Goal: Information Seeking & Learning: Learn about a topic

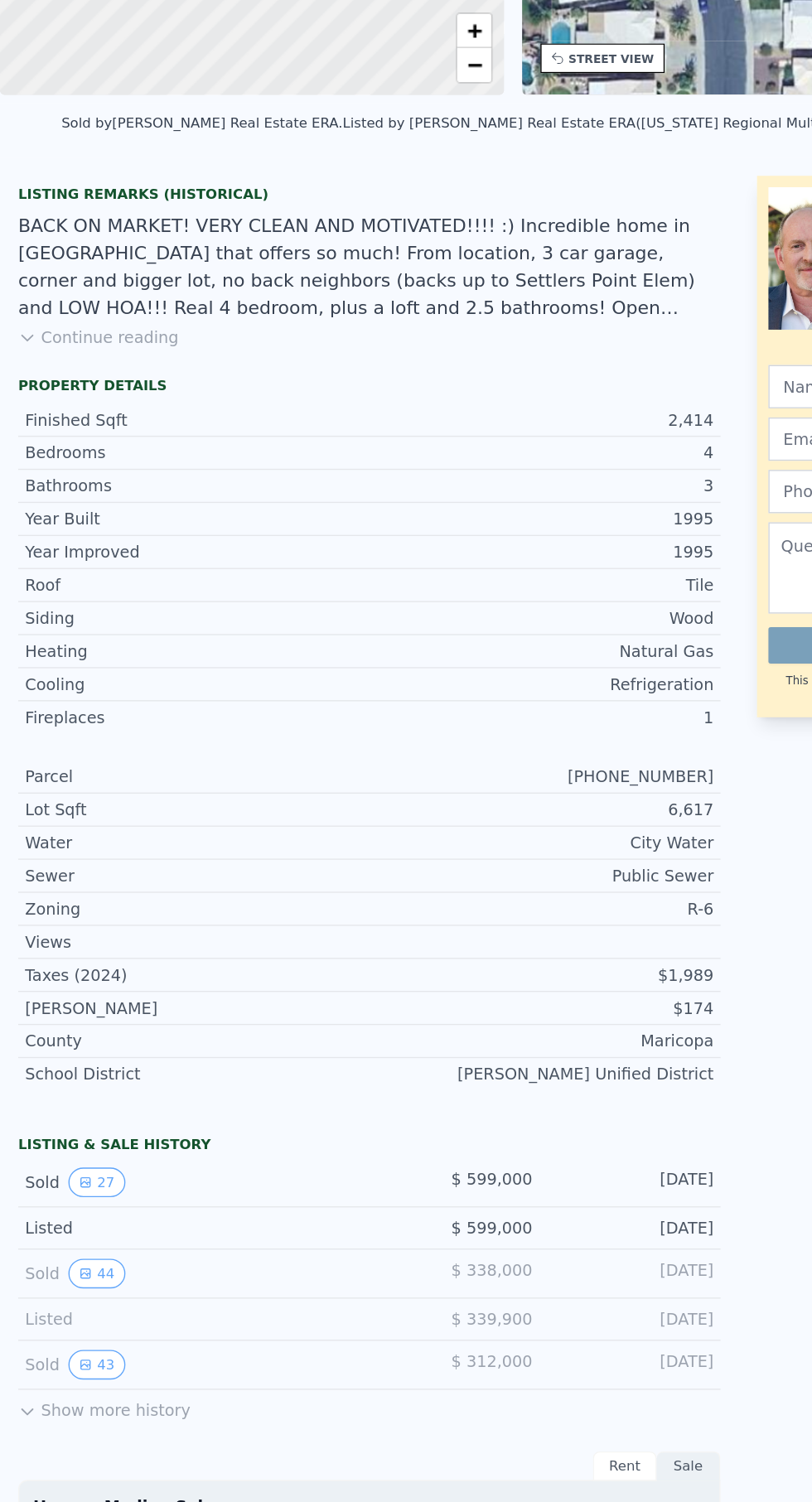
click at [74, 1203] on button "27" at bounding box center [70, 1207] width 40 height 22
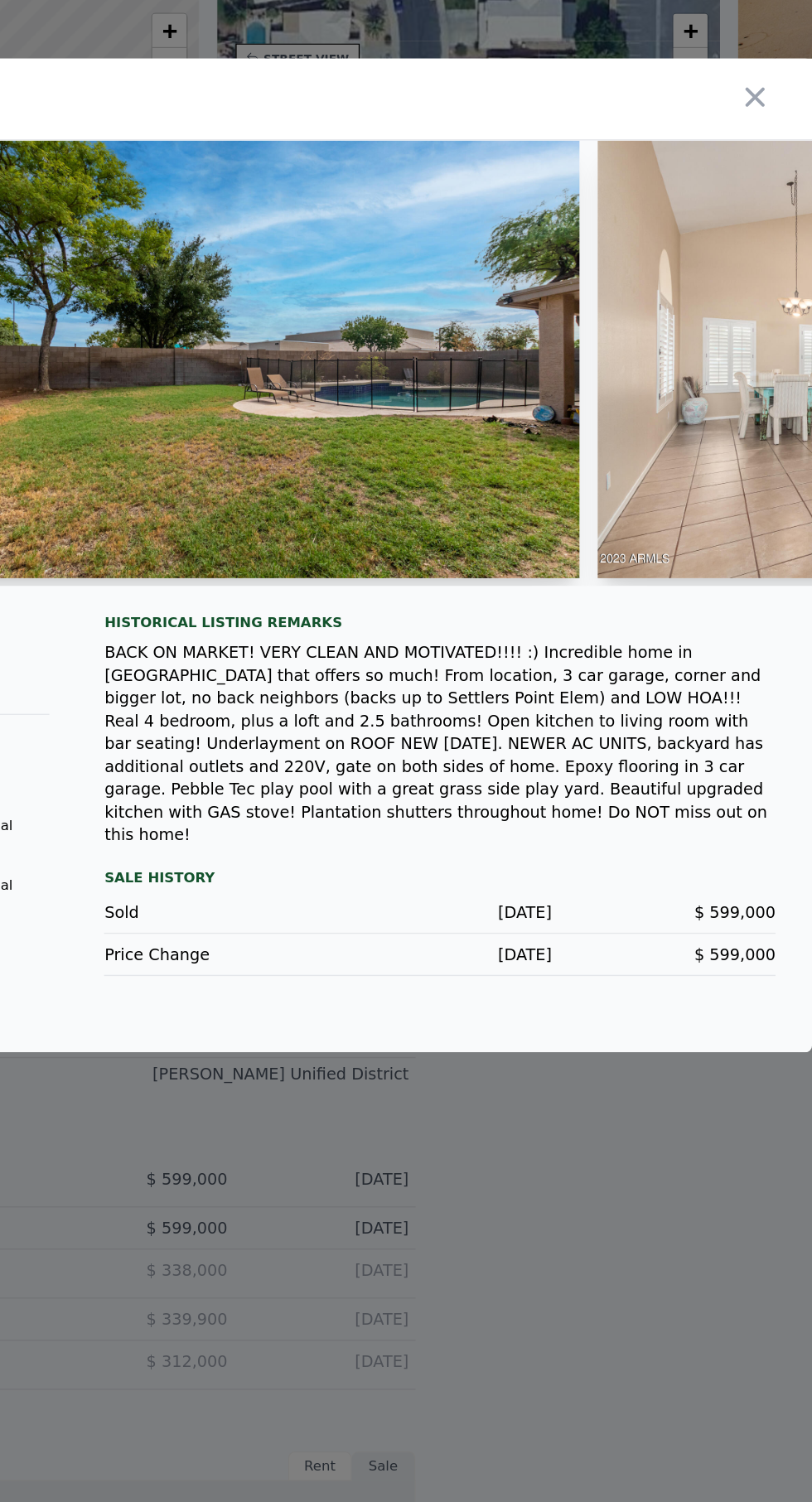
scroll to position [0, 5729]
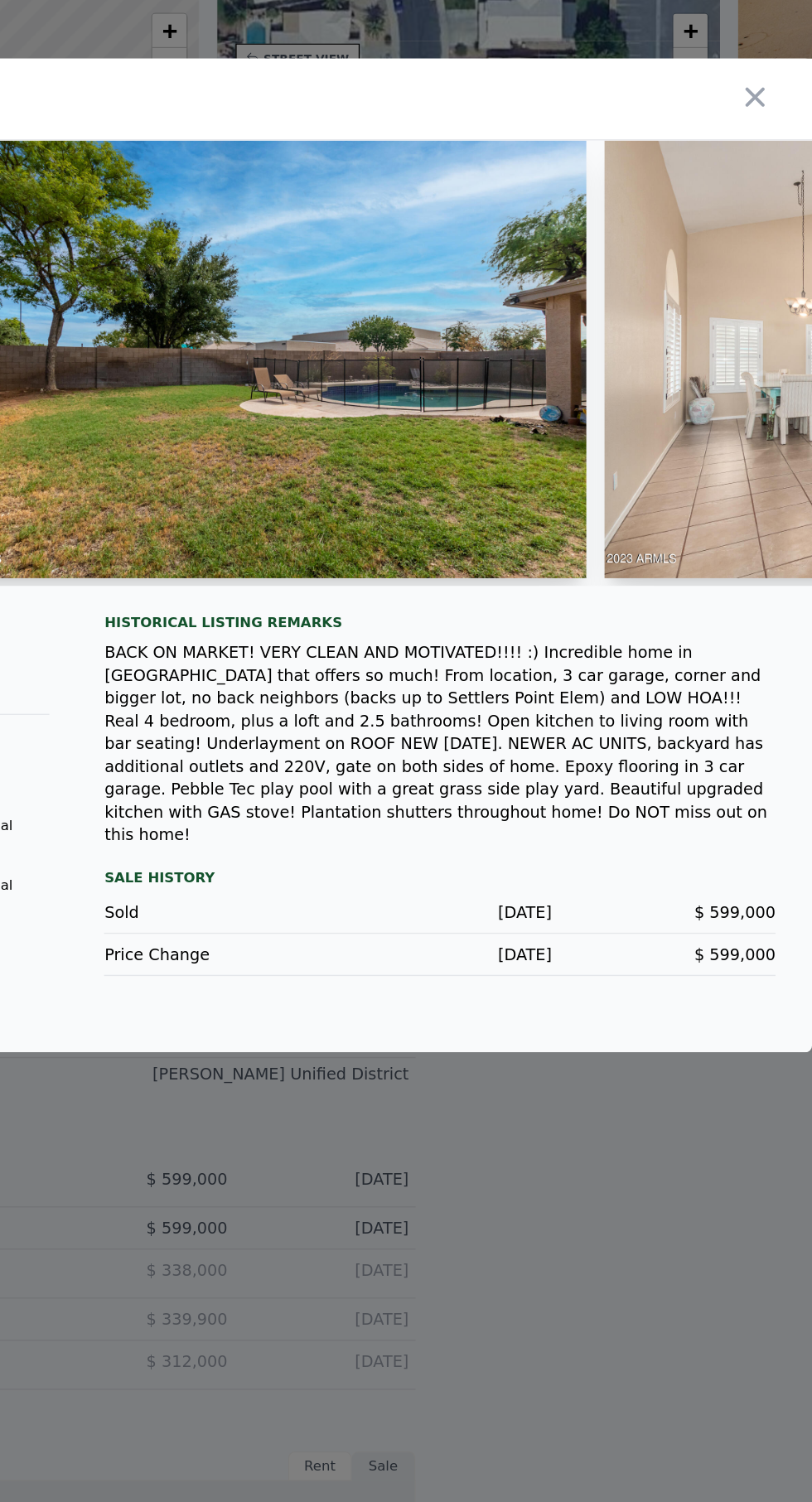
click at [562, 721] on img at bounding box center [410, 609] width 478 height 318
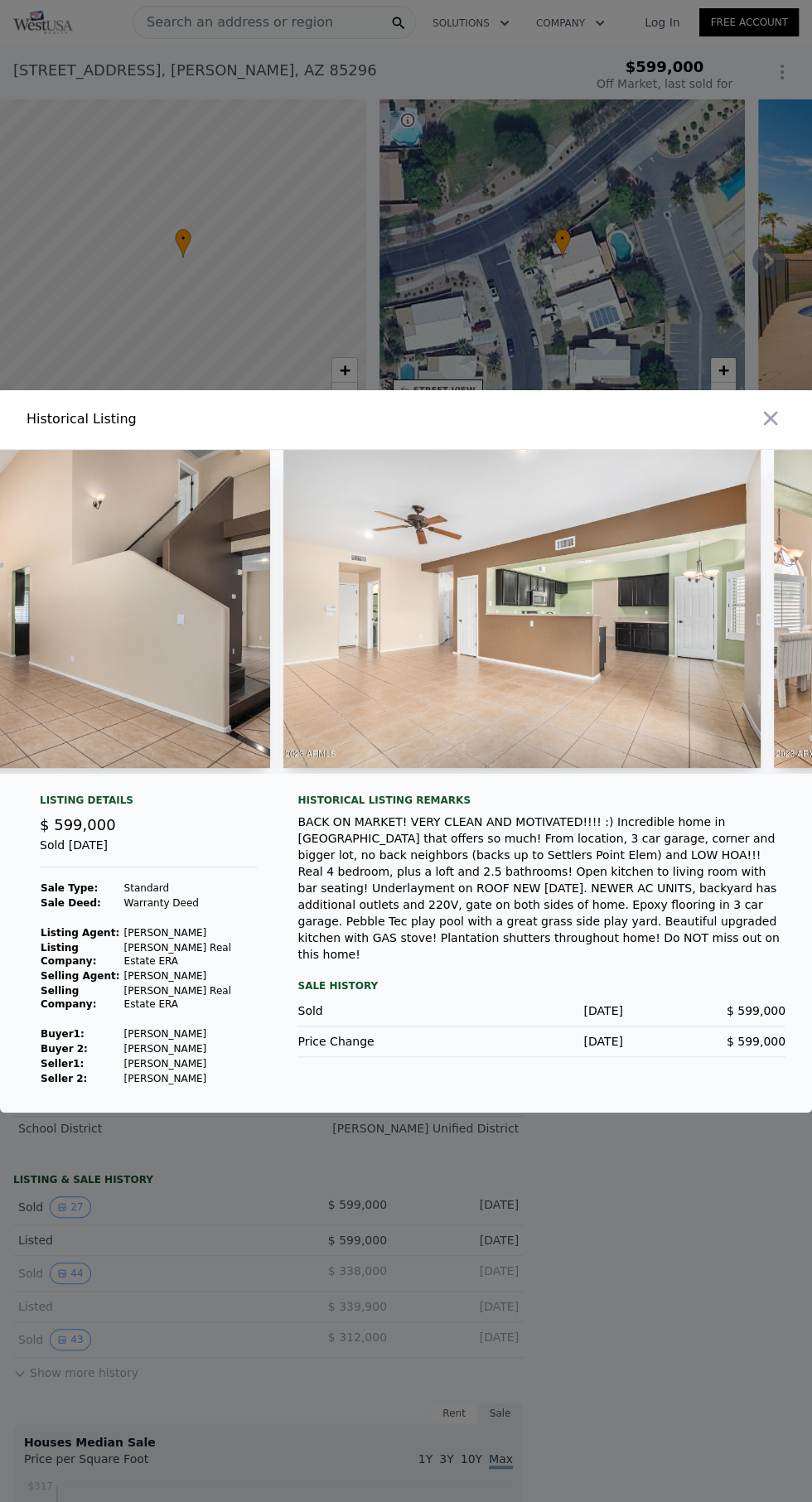
scroll to position [0, 6598]
click at [191, 718] on img at bounding box center [31, 609] width 478 height 318
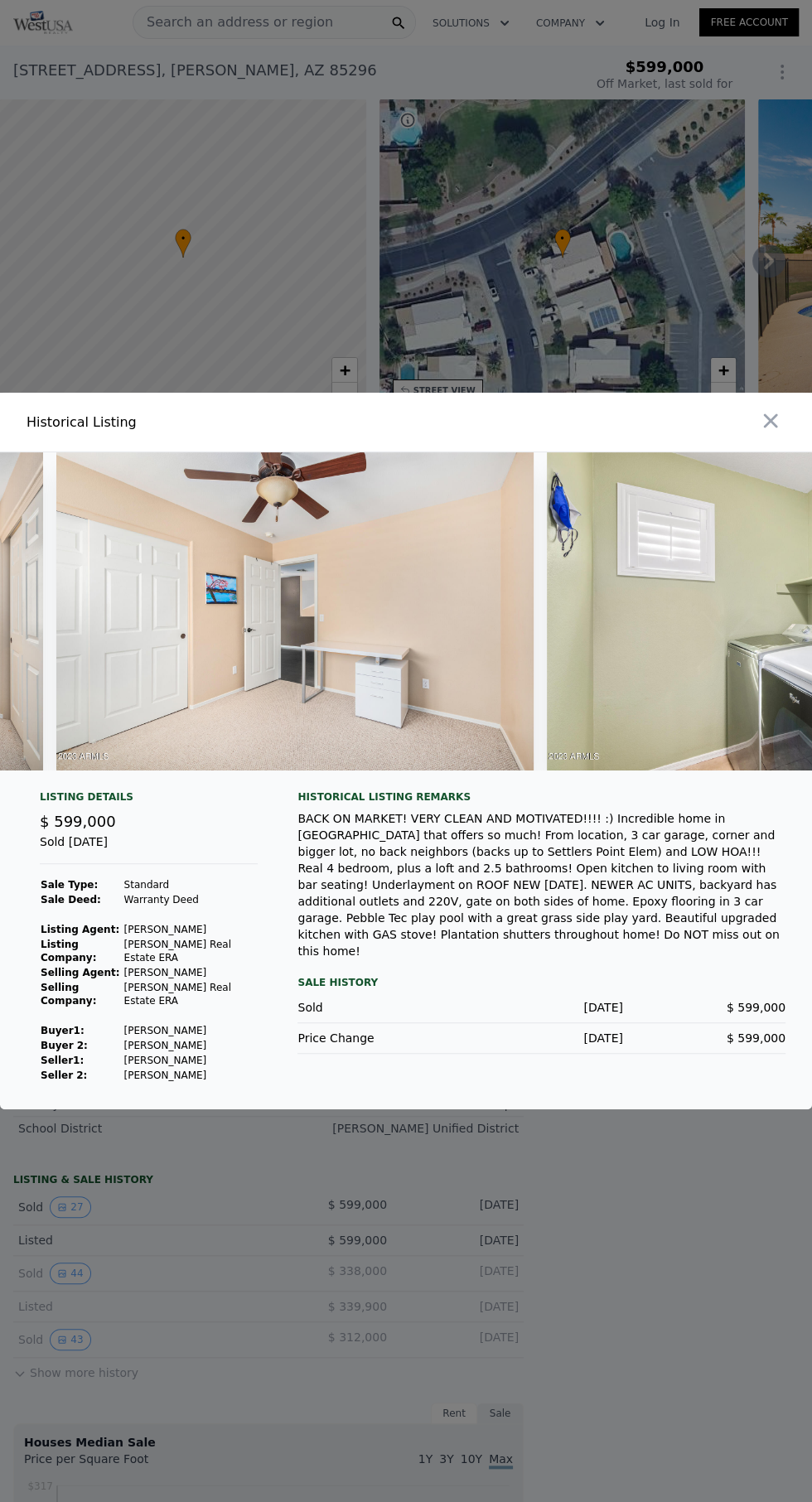
scroll to position [0, 12458]
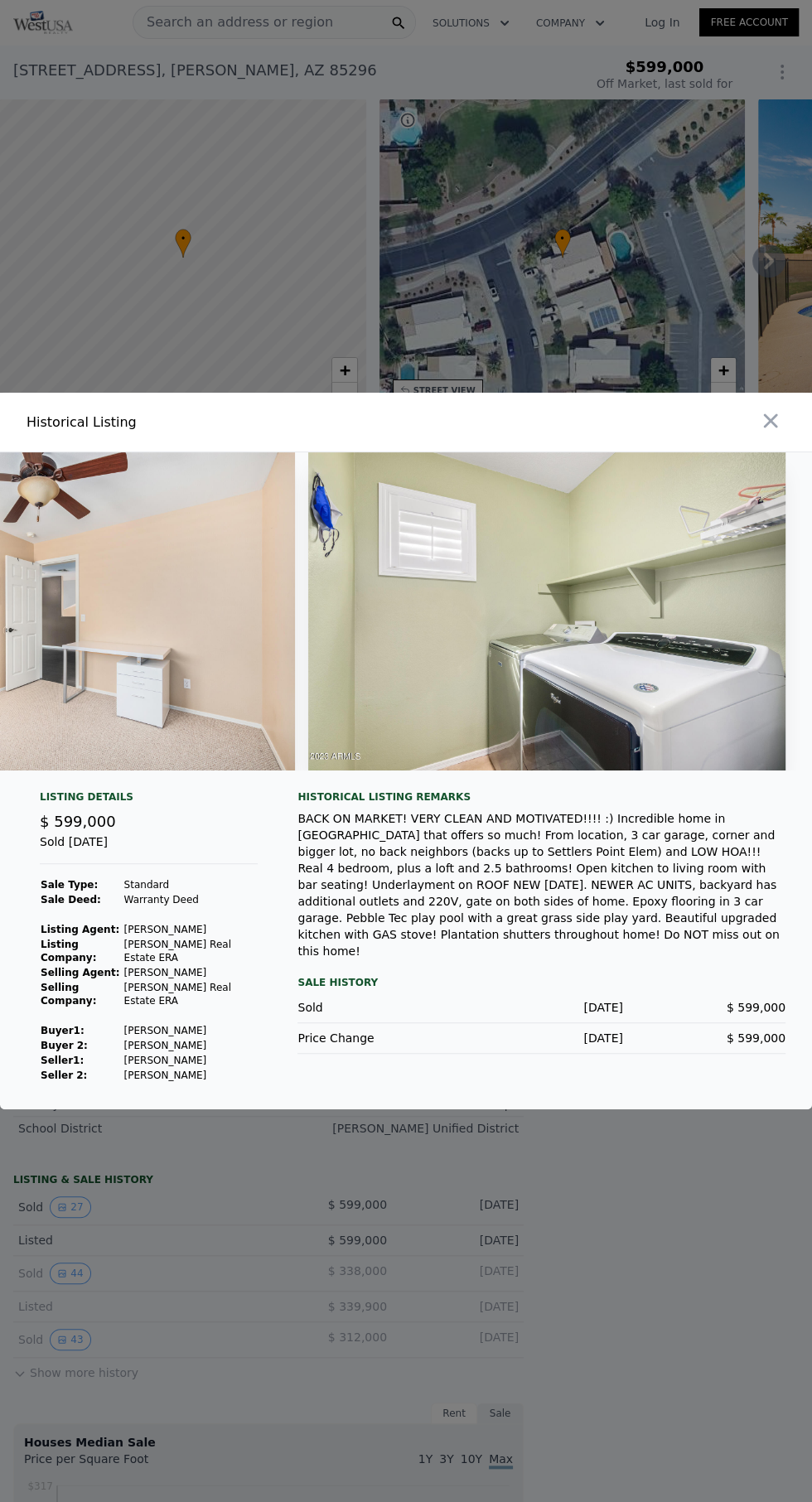
click at [783, 436] on button "button" at bounding box center [770, 420] width 30 height 30
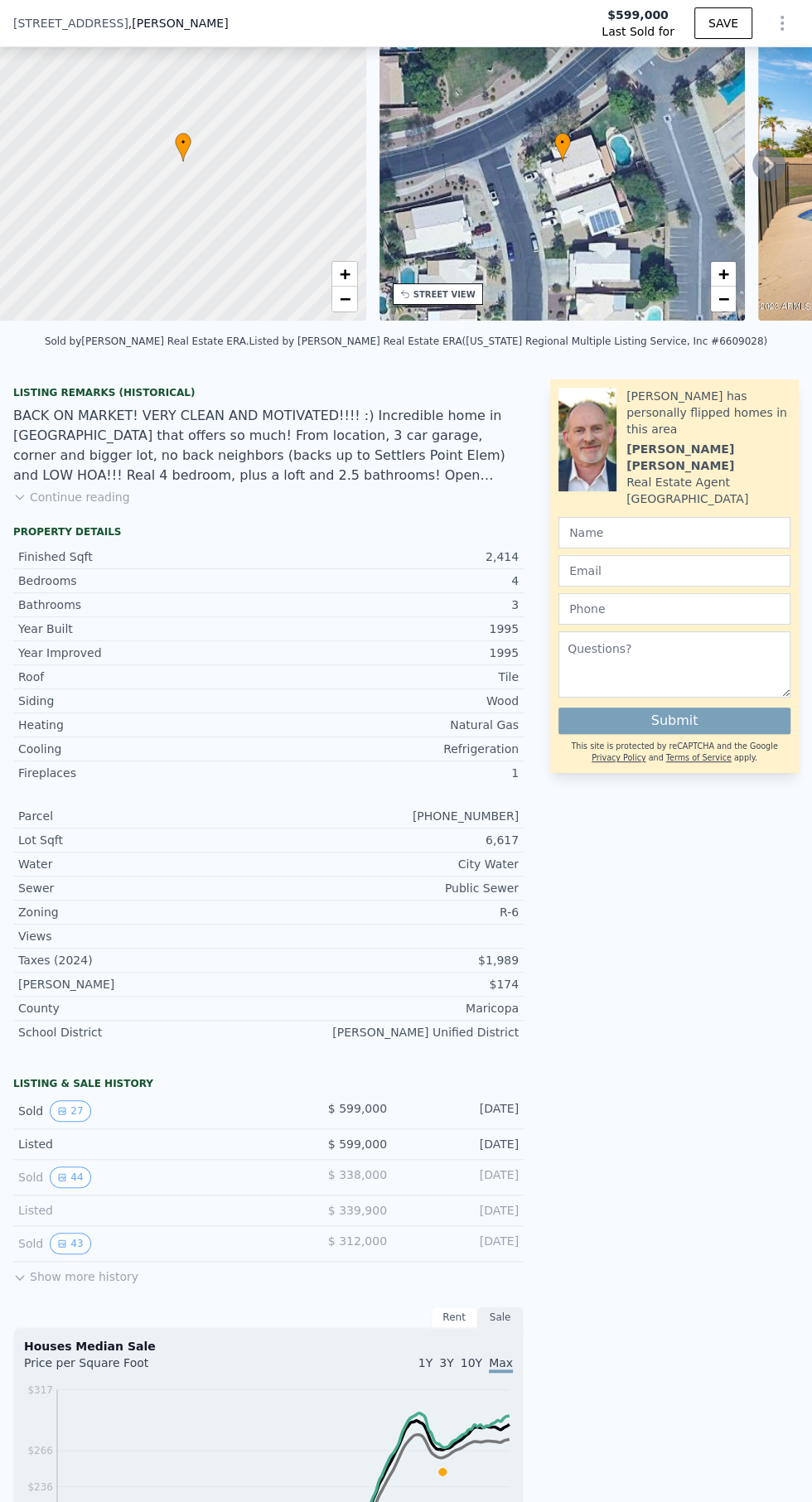
scroll to position [443, 0]
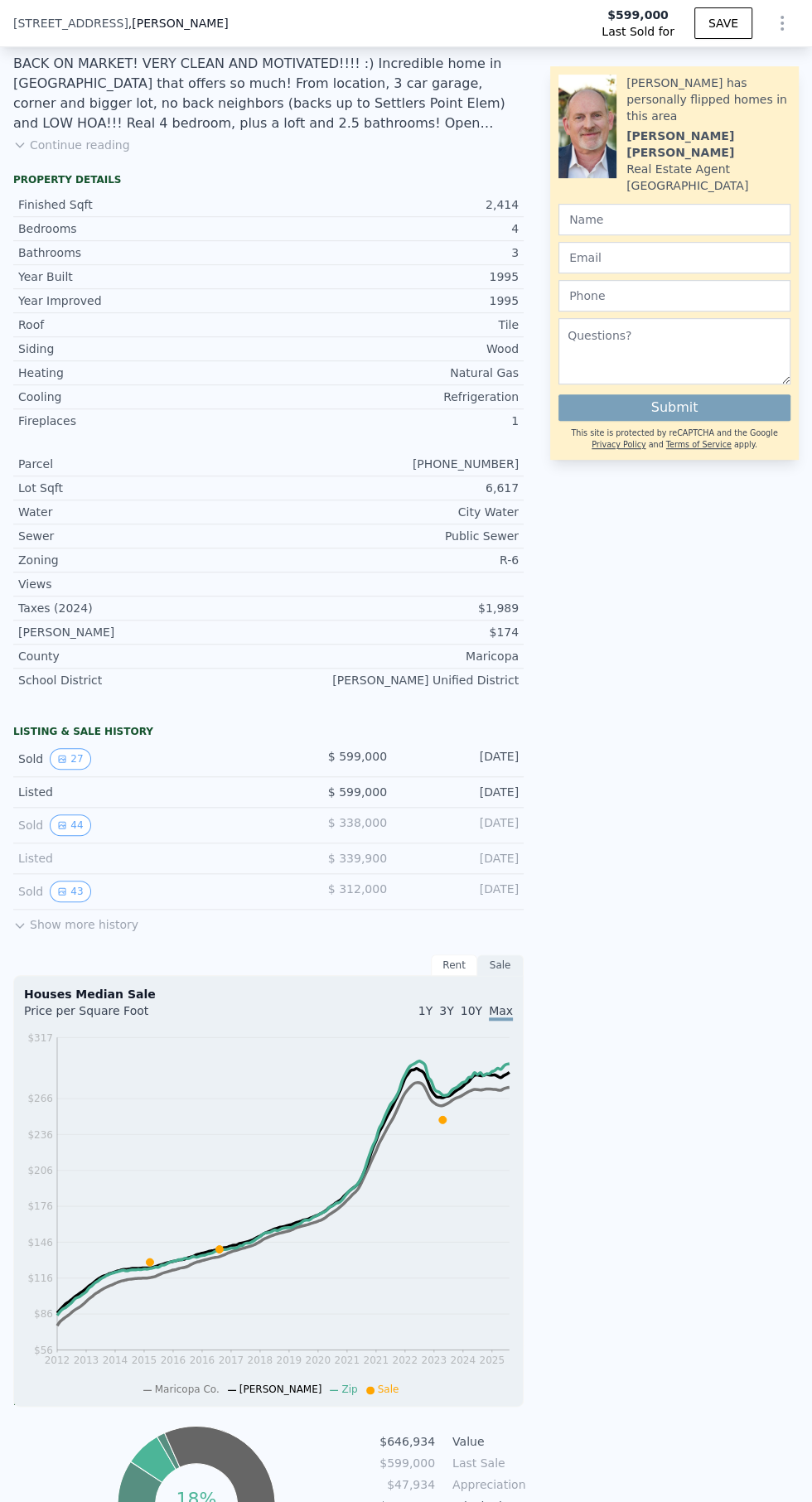
click at [74, 823] on button "44" at bounding box center [70, 826] width 40 height 22
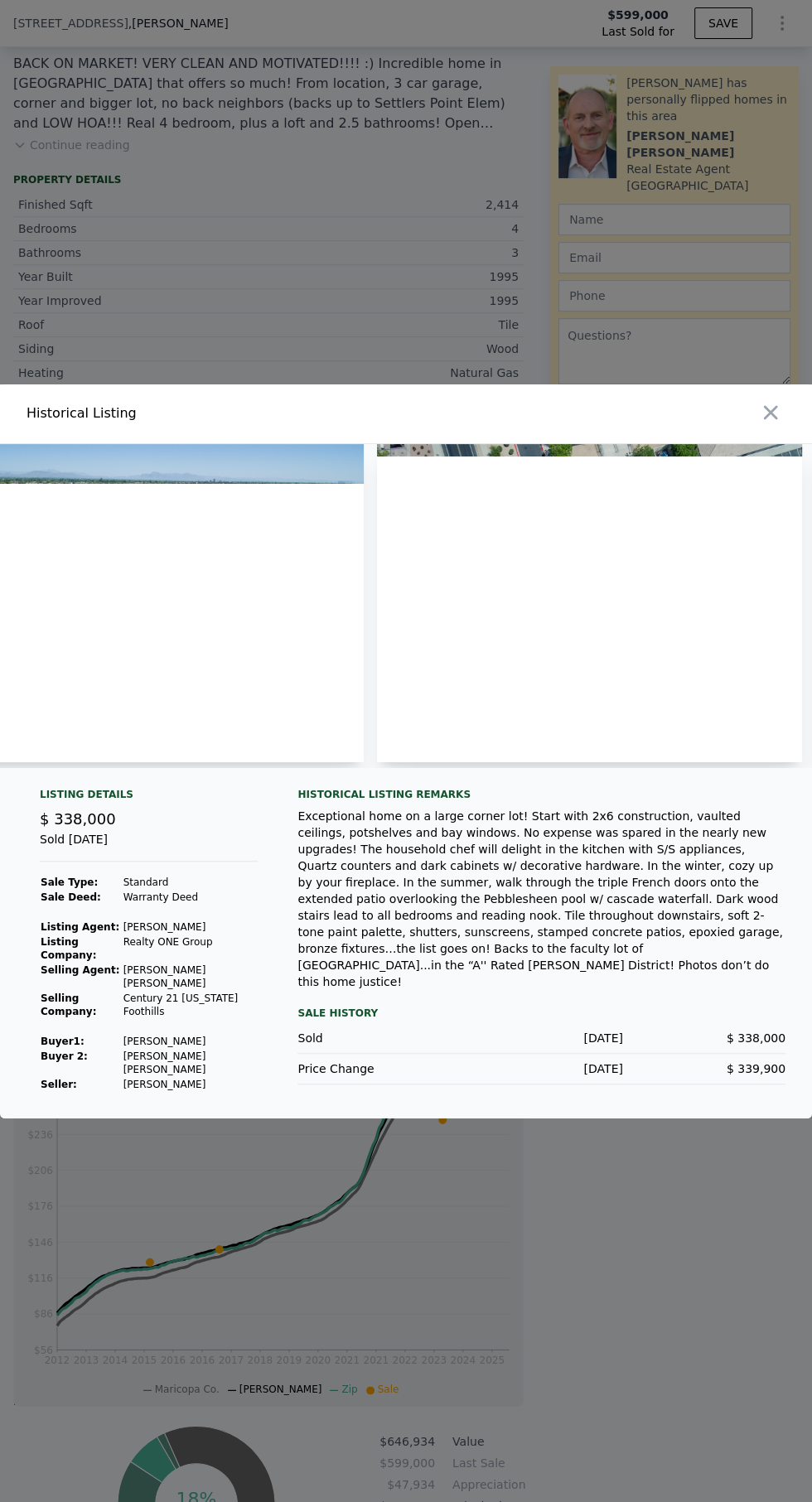
scroll to position [0, 18361]
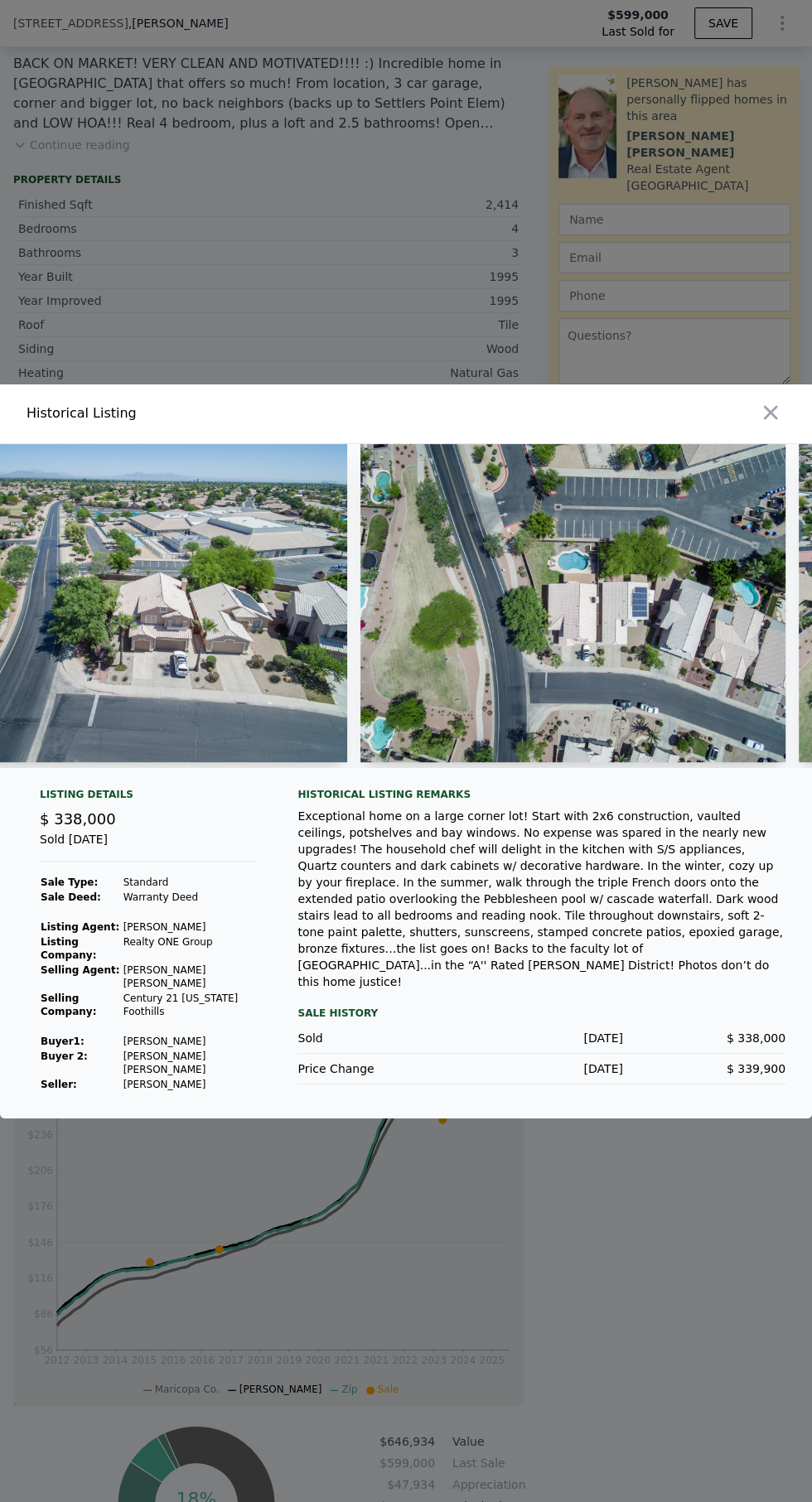
click at [779, 424] on icon "button" at bounding box center [770, 413] width 23 height 23
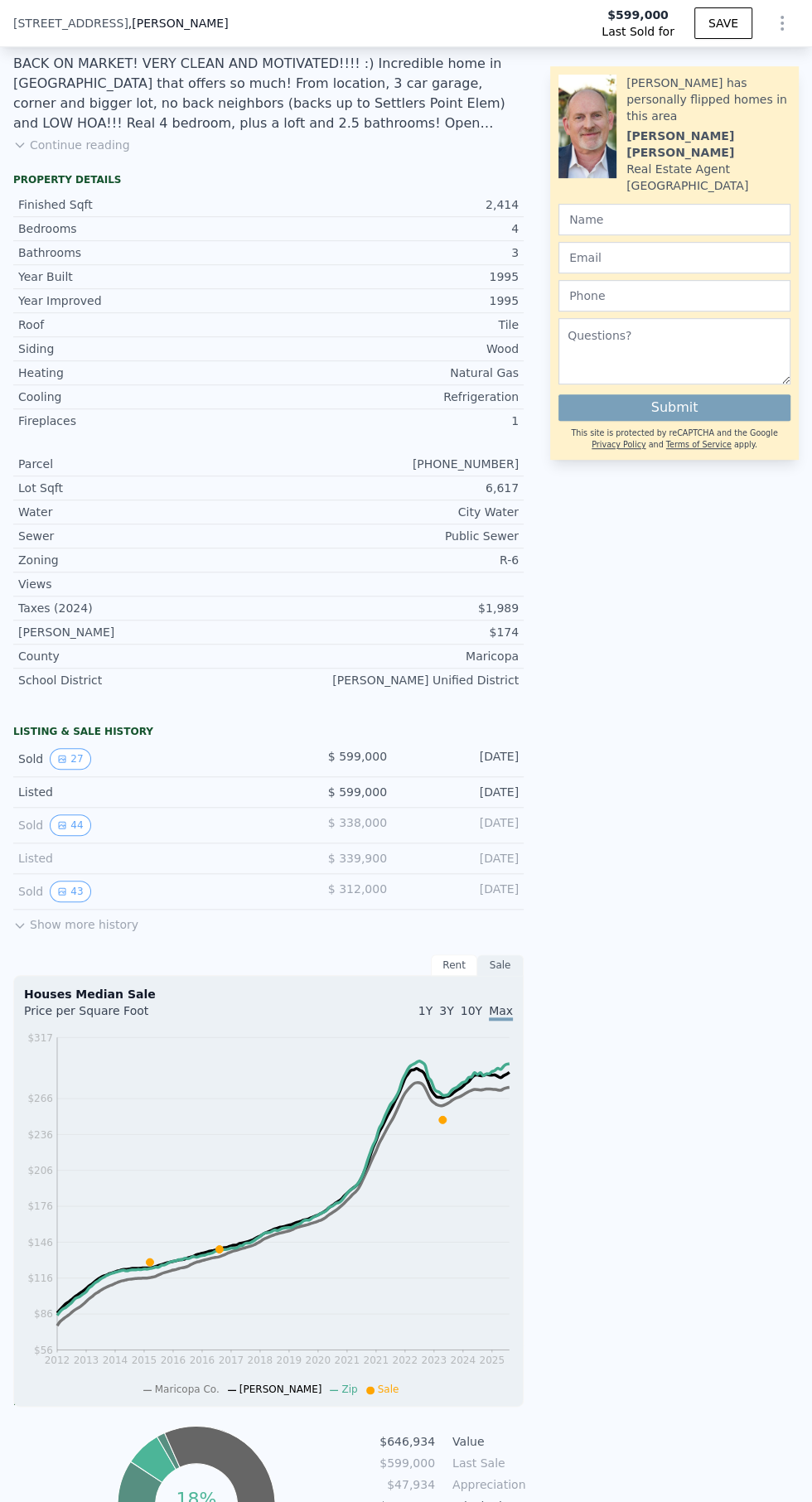
click at [74, 885] on button "43" at bounding box center [70, 891] width 40 height 22
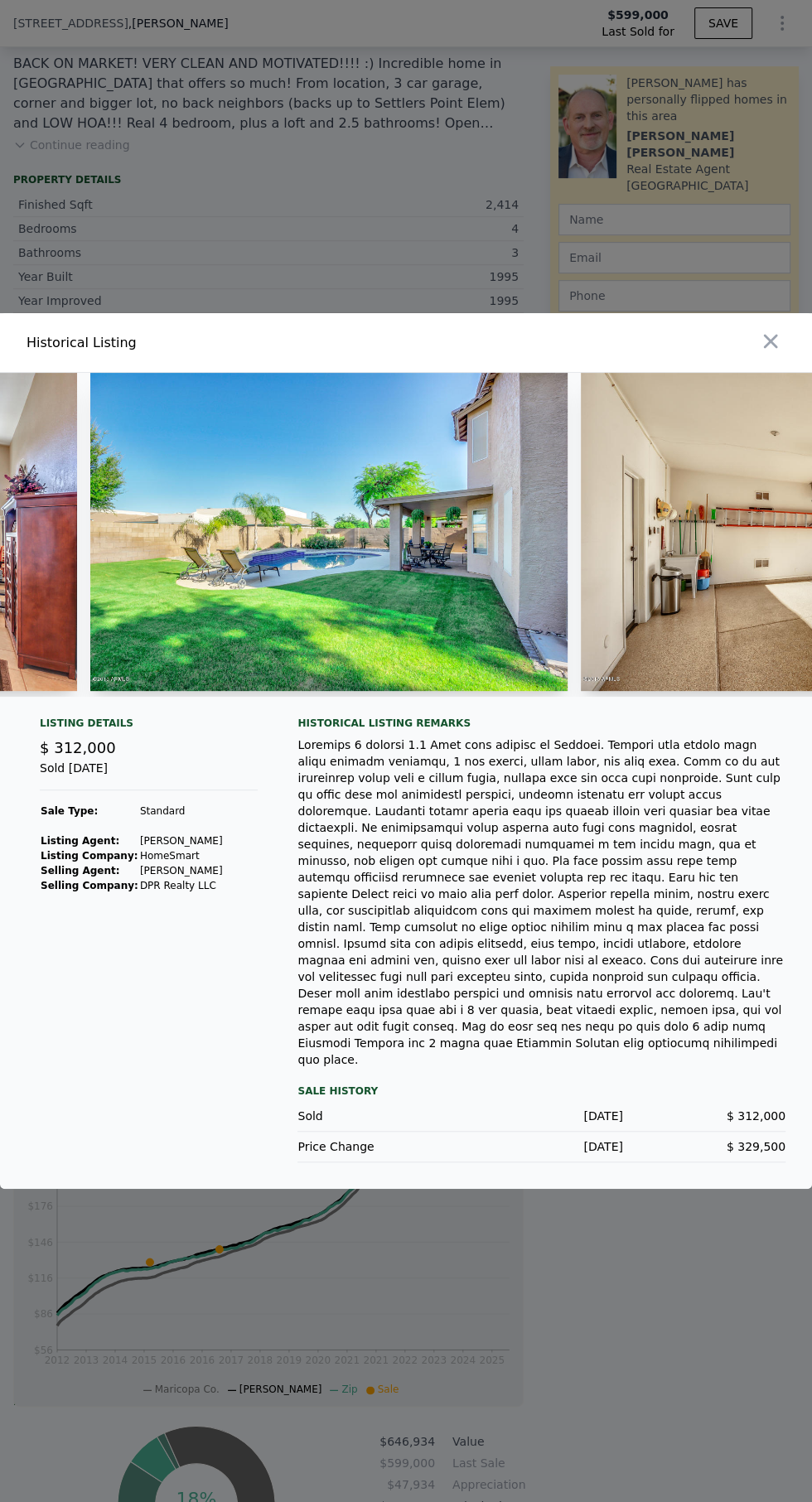
scroll to position [0, 5797]
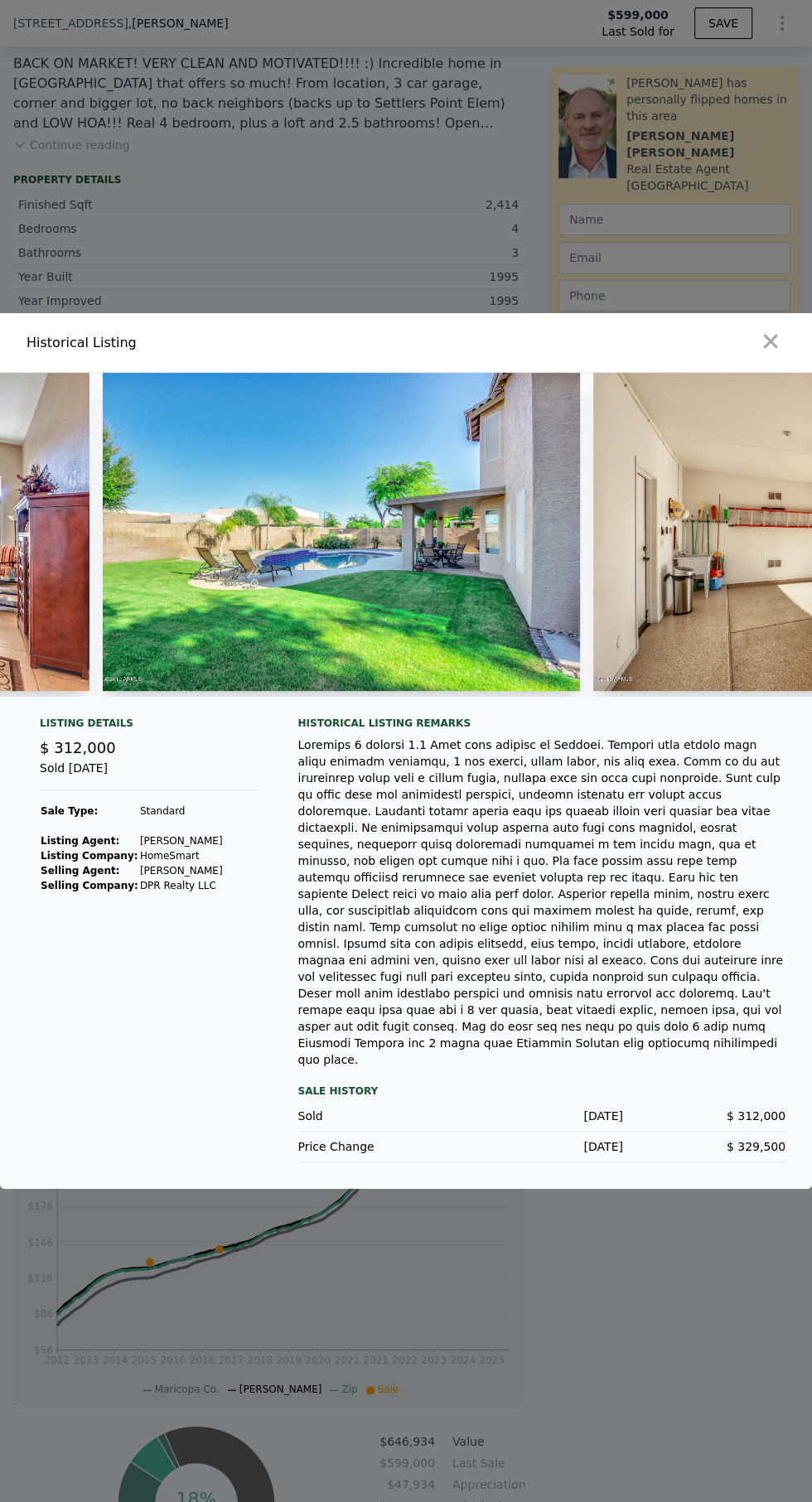
click at [417, 677] on img at bounding box center [342, 531] width 478 height 318
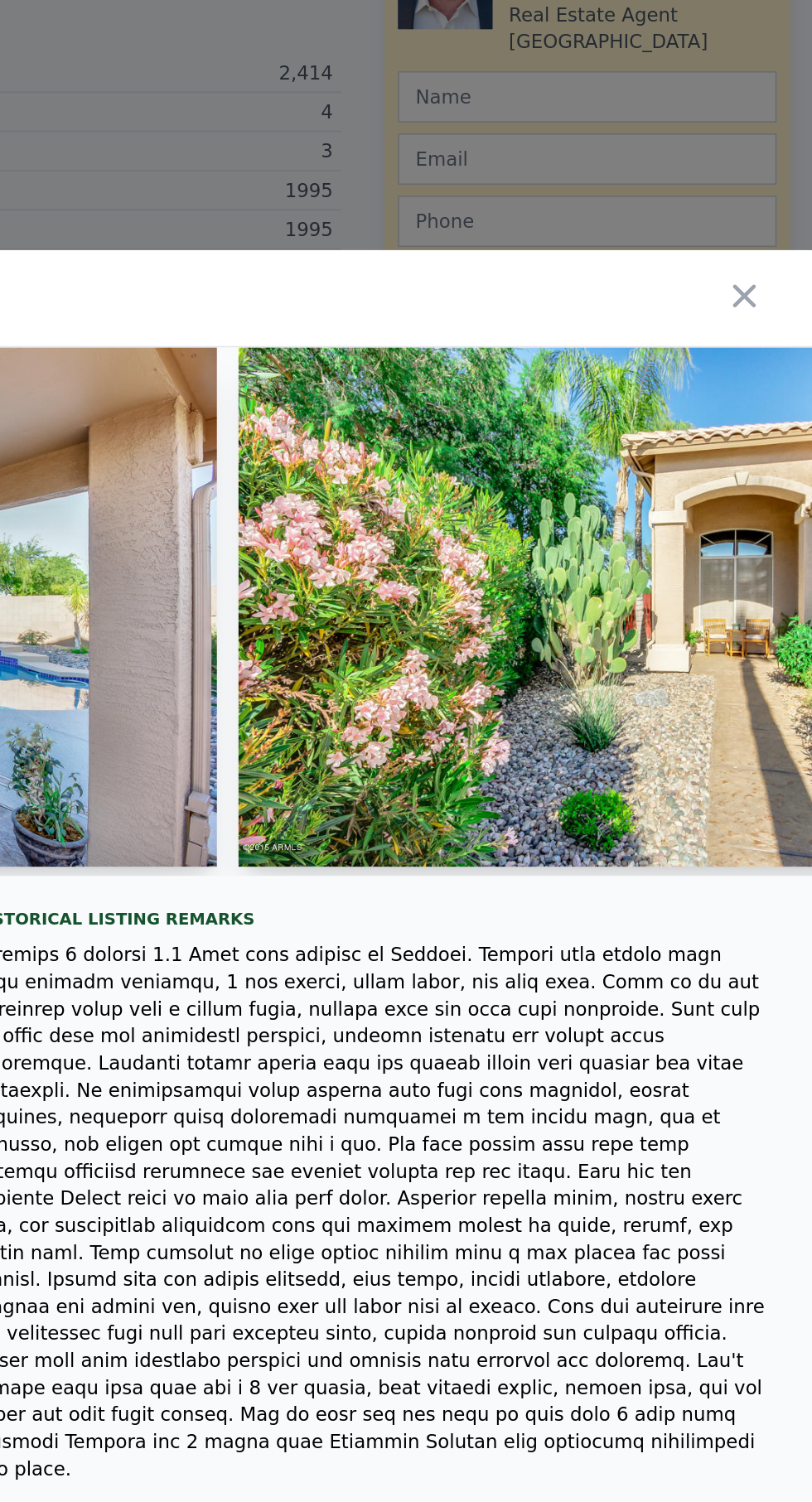
scroll to position [0, 0]
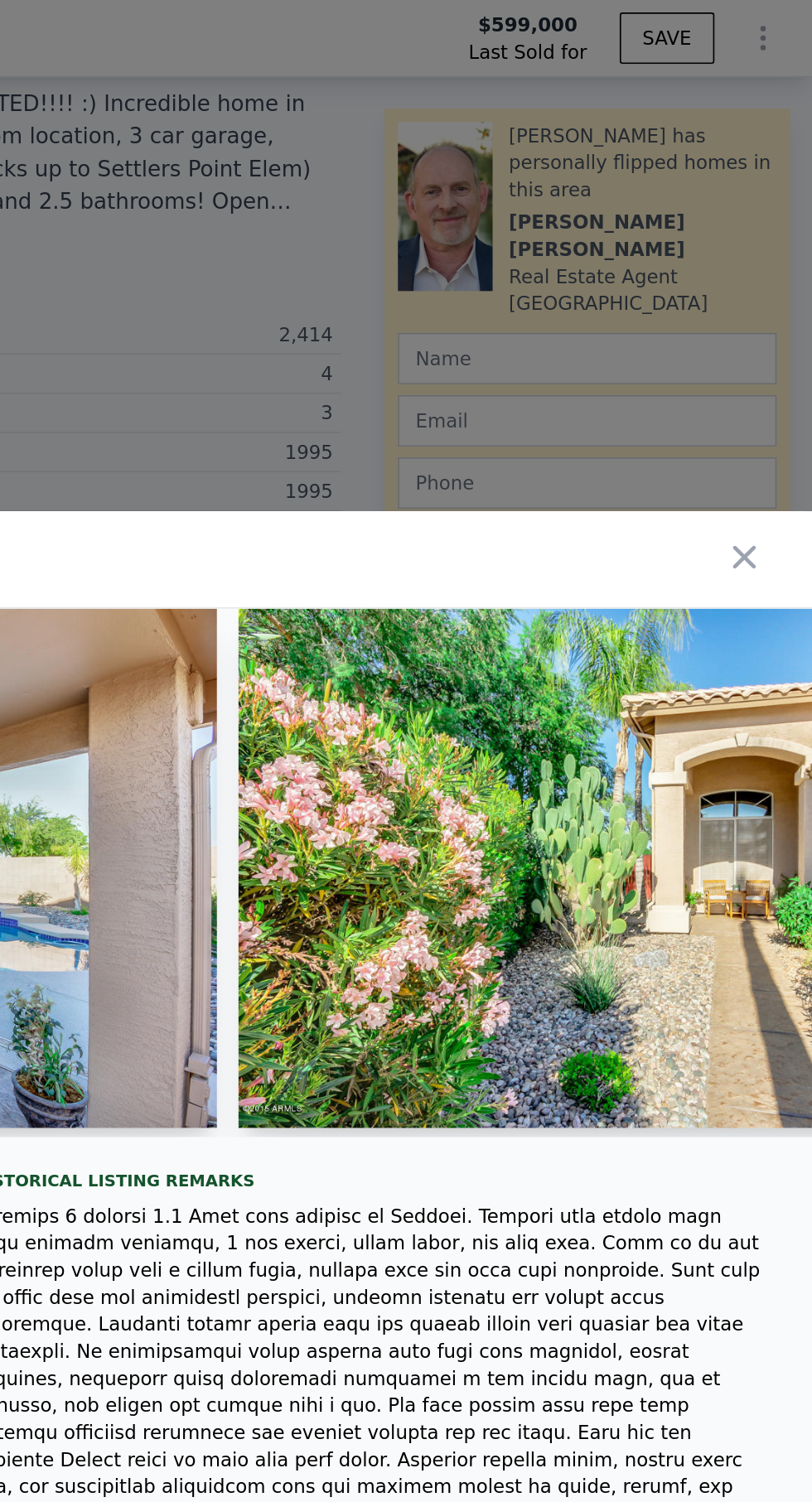
click at [765, 349] on icon "button" at bounding box center [771, 341] width 14 height 14
